Goal: Task Accomplishment & Management: Use online tool/utility

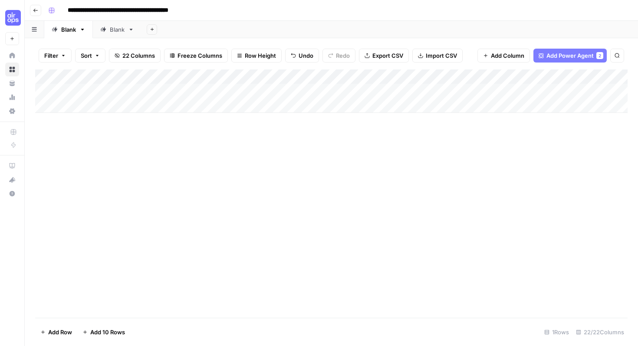
click at [34, 6] on button "Go back" at bounding box center [35, 10] width 11 height 11
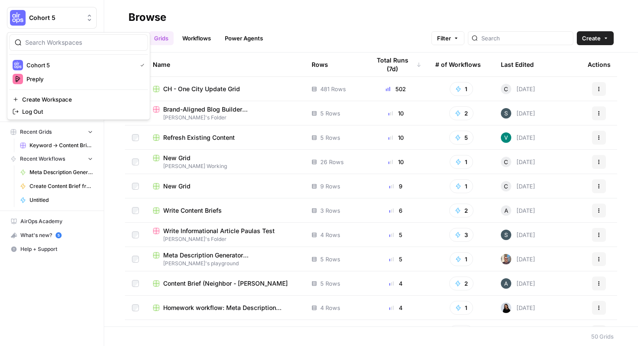
click at [61, 17] on span "Cohort 5" at bounding box center [55, 17] width 53 height 9
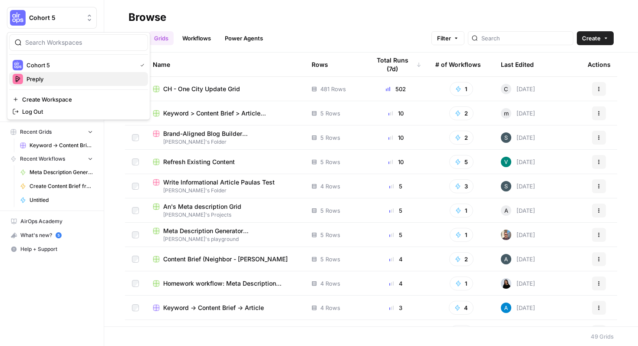
click at [50, 77] on span "Preply" at bounding box center [83, 79] width 115 height 9
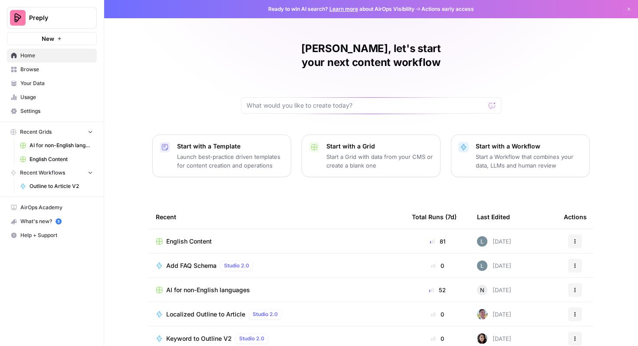
click at [61, 161] on span "English Content" at bounding box center [61, 159] width 63 height 8
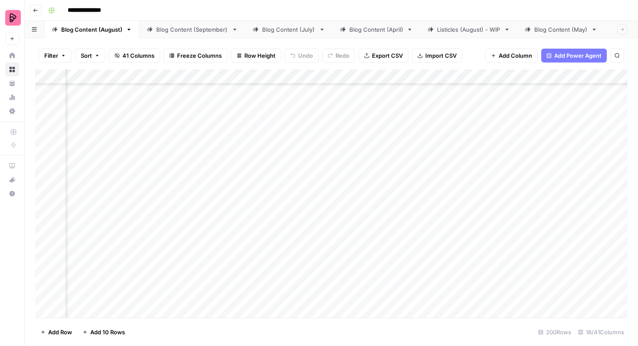
scroll to position [2902, 244]
click at [570, 158] on div "Add Column" at bounding box center [331, 193] width 593 height 248
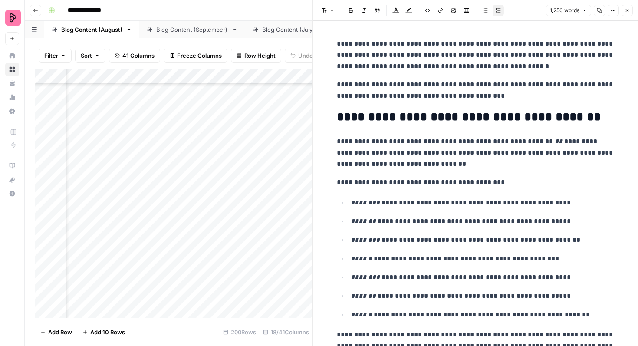
click at [623, 7] on button "Close" at bounding box center [627, 10] width 11 height 11
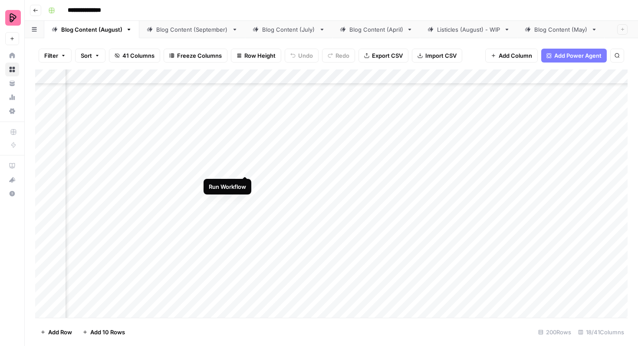
click at [244, 158] on div "Add Column" at bounding box center [331, 193] width 593 height 248
